Goal: Transaction & Acquisition: Download file/media

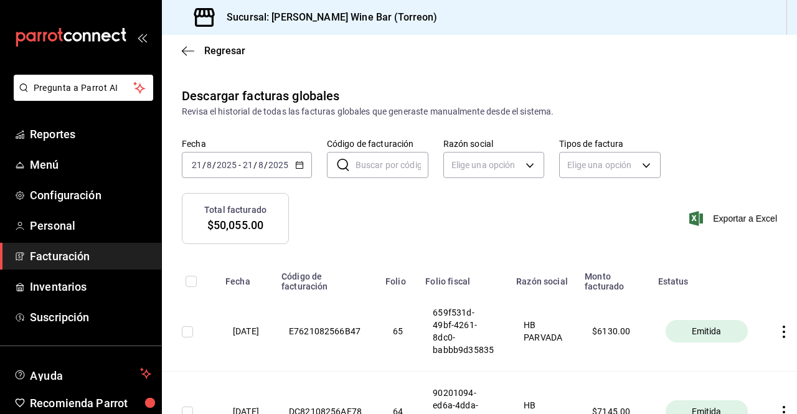
scroll to position [0, 40]
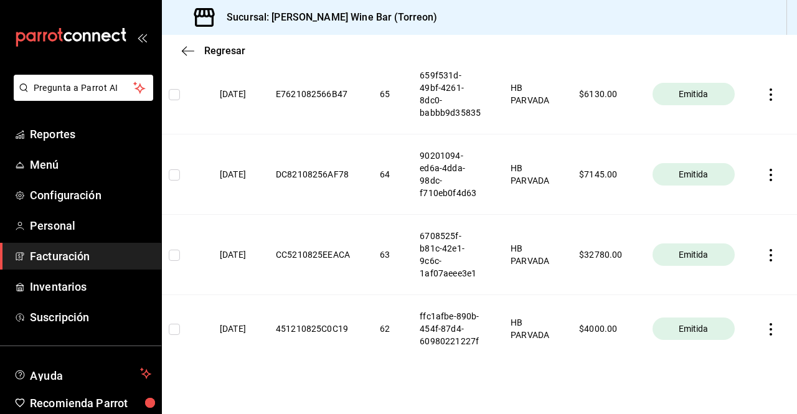
click at [764, 332] on icon "button" at bounding box center [770, 329] width 12 height 12
click at [737, 302] on div "Descargar PDF" at bounding box center [722, 300] width 60 height 10
click at [764, 335] on icon "button" at bounding box center [770, 329] width 12 height 12
click at [741, 333] on div "Descargar XML" at bounding box center [722, 332] width 60 height 10
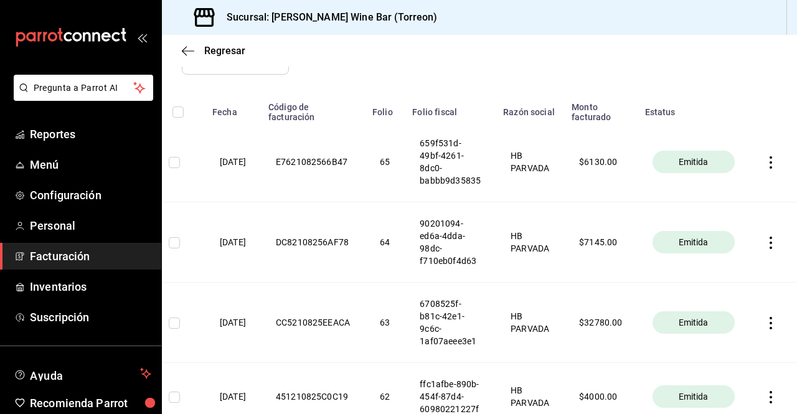
scroll to position [173, 0]
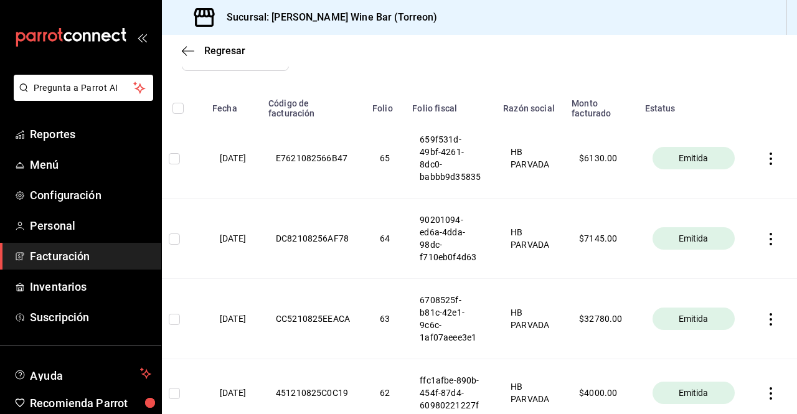
click at [769, 320] on icon "button" at bounding box center [770, 319] width 2 height 12
click at [737, 292] on div "Descargar PDF" at bounding box center [722, 290] width 60 height 10
click at [764, 322] on icon "button" at bounding box center [770, 319] width 12 height 12
click at [745, 322] on div "Descargar XML" at bounding box center [722, 322] width 60 height 10
click at [764, 241] on icon "button" at bounding box center [770, 239] width 12 height 12
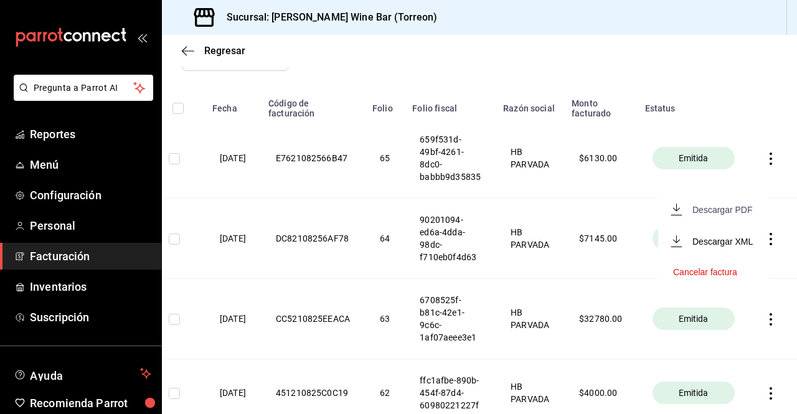
click at [744, 212] on div "Descargar PDF" at bounding box center [722, 210] width 60 height 10
click at [764, 241] on icon "button" at bounding box center [770, 239] width 12 height 12
click at [743, 243] on div "Descargar XML" at bounding box center [722, 241] width 60 height 10
click at [764, 159] on icon "button" at bounding box center [770, 158] width 12 height 12
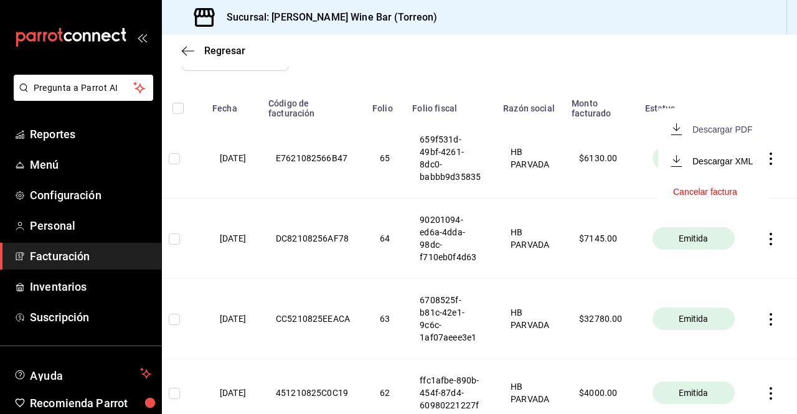
click at [748, 126] on div "Descargar PDF" at bounding box center [722, 129] width 60 height 10
click at [764, 163] on icon "button" at bounding box center [770, 158] width 12 height 12
click at [738, 161] on div "Descargar XML" at bounding box center [722, 161] width 60 height 10
